Goal: Task Accomplishment & Management: Manage account settings

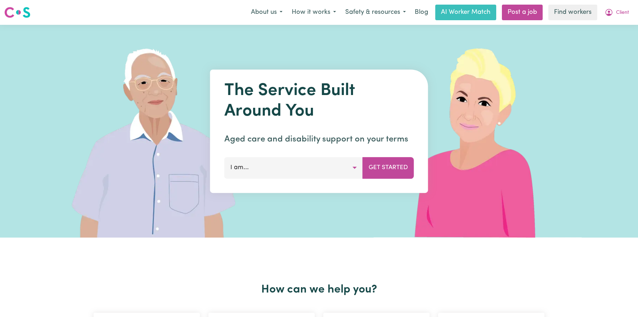
click at [620, 16] on span "Client" at bounding box center [622, 13] width 13 height 8
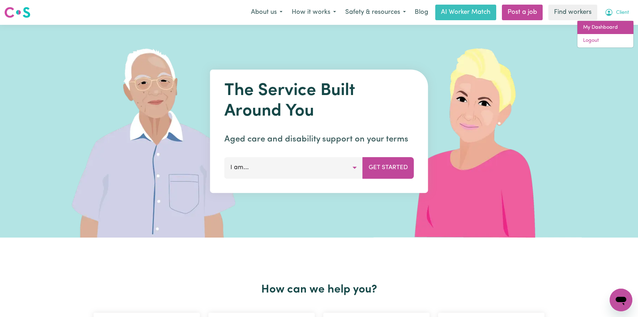
click at [608, 24] on link "My Dashboard" at bounding box center [605, 27] width 56 height 13
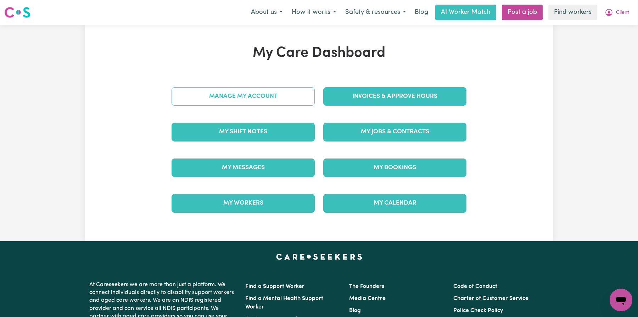
click at [244, 102] on link "Manage My Account" at bounding box center [242, 96] width 143 height 18
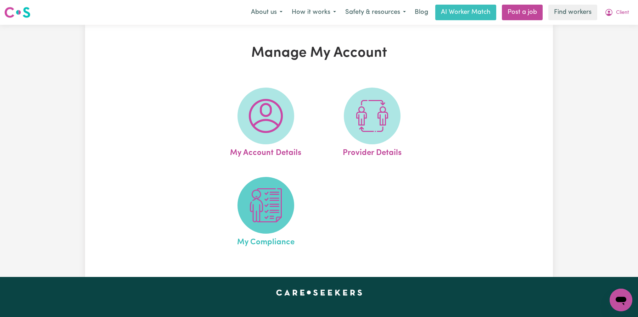
click at [264, 192] on img at bounding box center [266, 205] width 34 height 34
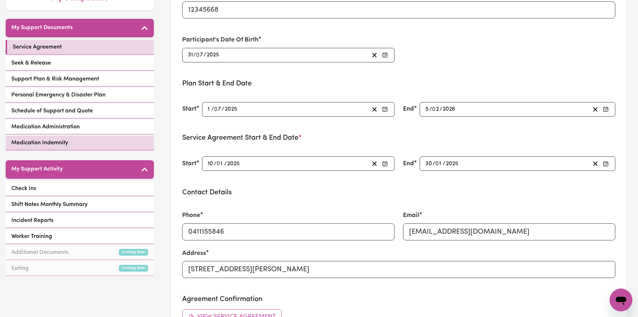
scroll to position [126, 0]
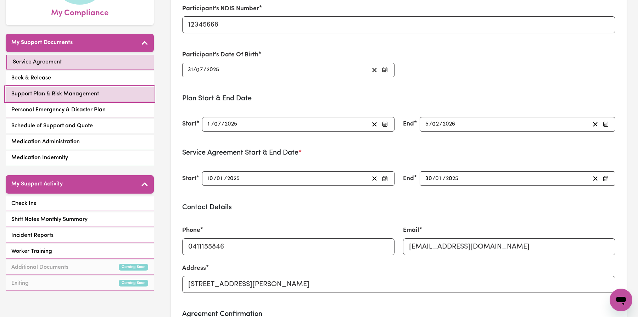
click at [91, 91] on span "Support Plan & Risk Management" at bounding box center [55, 94] width 88 height 9
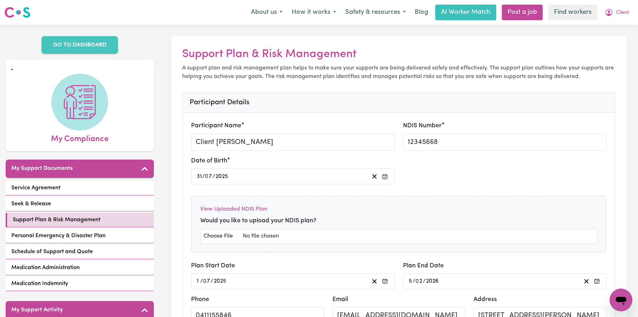
click at [216, 51] on h2 "Support Plan & Risk Management" at bounding box center [398, 53] width 433 height 13
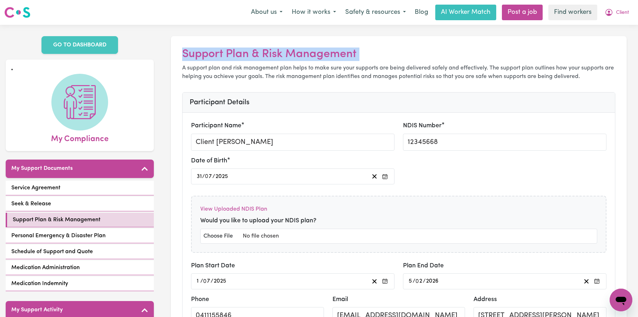
click at [216, 51] on h2 "Support Plan & Risk Management" at bounding box center [398, 53] width 433 height 13
copy h2 "Support Plan & Risk Management"
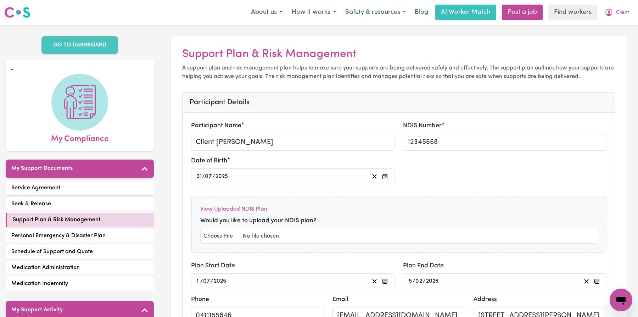
click at [436, 49] on h2 "Support Plan & Risk Management" at bounding box center [398, 53] width 433 height 13
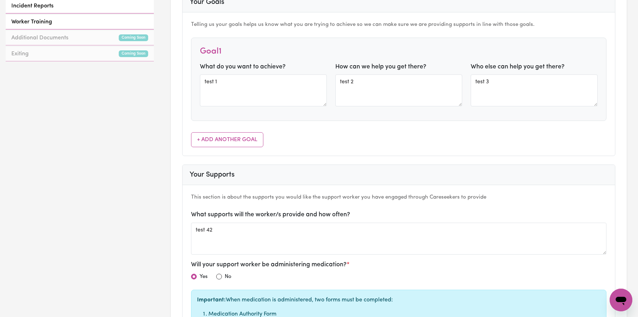
scroll to position [231, 0]
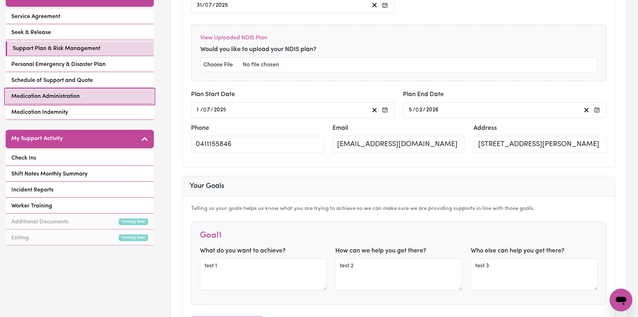
click at [96, 94] on link "Medication Administration" at bounding box center [80, 96] width 148 height 15
select select "25075"
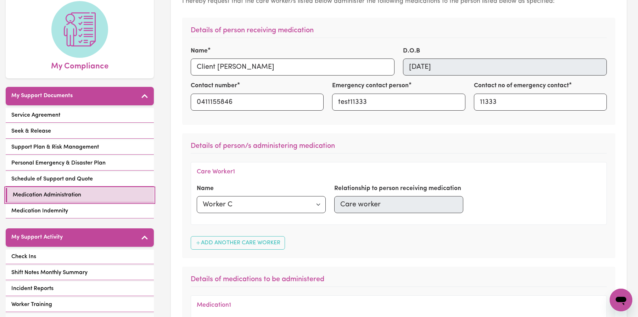
scroll to position [84, 0]
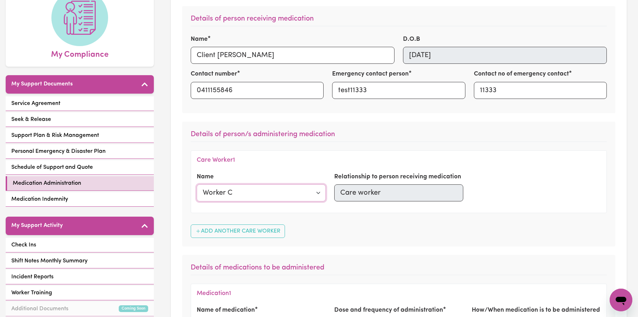
click at [312, 185] on select "Select a care worker Worker C Test F Worker T" at bounding box center [261, 192] width 129 height 17
click at [206, 158] on h4 "Care Worker 1" at bounding box center [216, 159] width 38 height 7
click at [240, 133] on h3 "Details of person/s administering medication" at bounding box center [399, 136] width 416 height 12
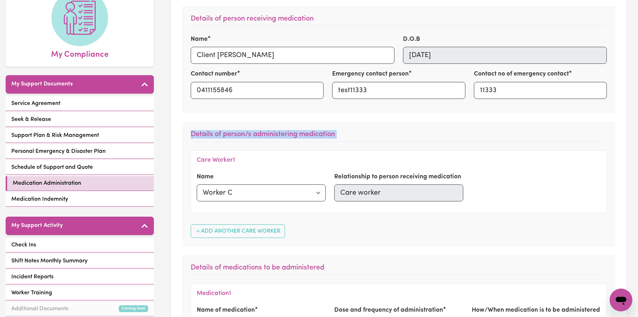
click at [240, 133] on h3 "Details of person/s administering medication" at bounding box center [399, 136] width 416 height 12
copy h3 "Details of person/s administering medication"
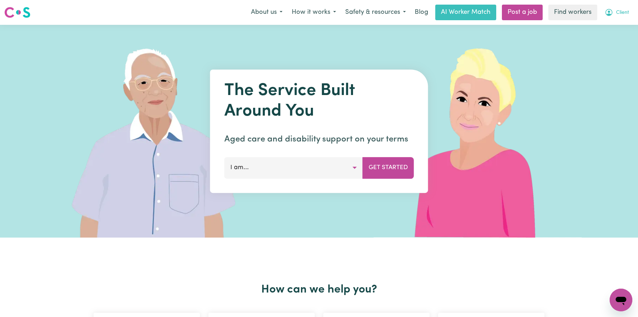
click at [623, 15] on span "Client" at bounding box center [622, 13] width 13 height 8
click at [623, 21] on div "My Dashboard Logout" at bounding box center [605, 34] width 57 height 27
click at [587, 32] on link "My Dashboard" at bounding box center [605, 27] width 56 height 13
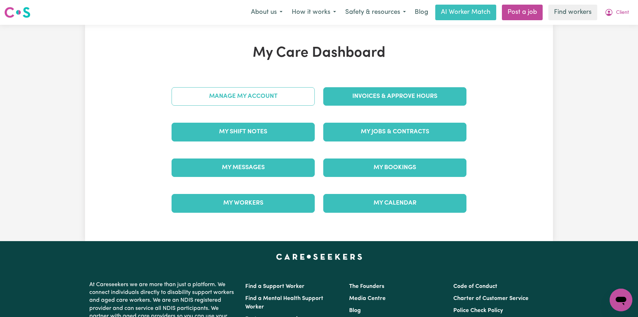
click at [261, 95] on link "Manage My Account" at bounding box center [242, 96] width 143 height 18
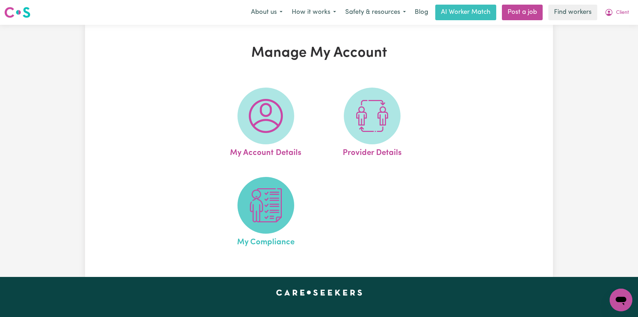
click at [249, 193] on img at bounding box center [266, 205] width 34 height 34
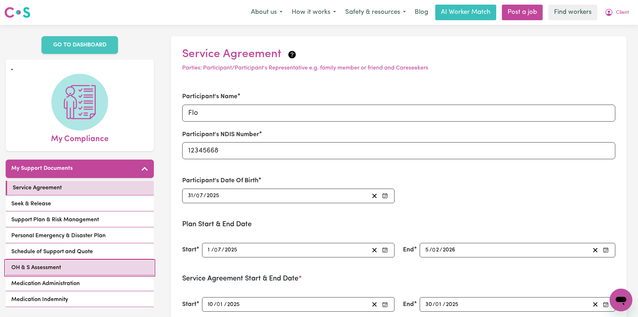
click at [111, 263] on link "OH & S Assessment" at bounding box center [80, 267] width 148 height 15
